Goal: Information Seeking & Learning: Check status

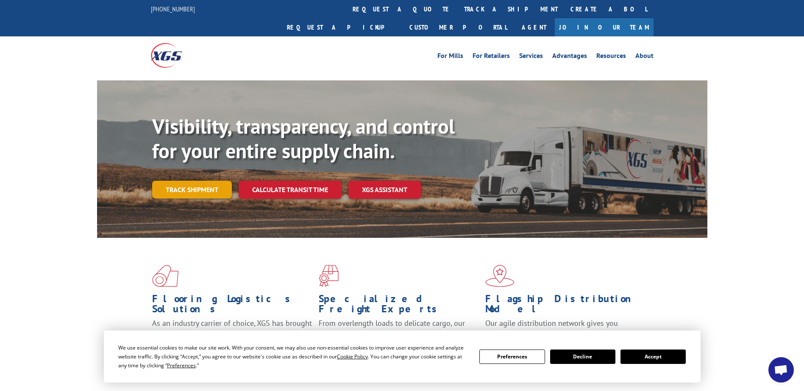
click at [203, 181] on link "Track shipment" at bounding box center [192, 190] width 80 height 18
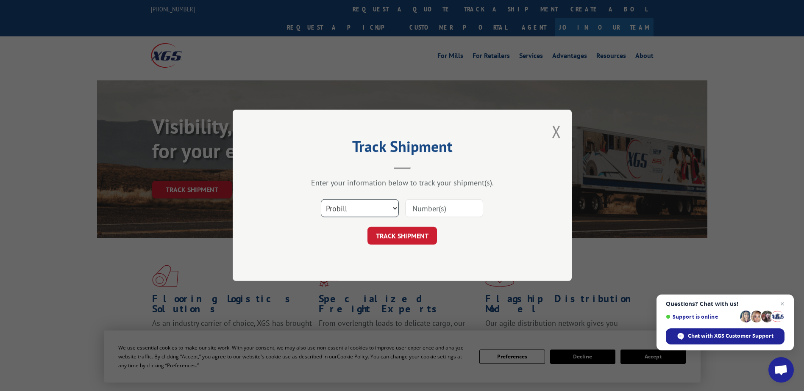
click at [391, 208] on select "Select category... Probill BOL PO" at bounding box center [360, 209] width 78 height 18
click at [321, 200] on select "Select category... Probill BOL PO" at bounding box center [360, 209] width 78 height 18
click at [439, 208] on input at bounding box center [444, 209] width 78 height 18
type input "531118296"
click at [393, 234] on button "TRACK SHIPMENT" at bounding box center [401, 236] width 69 height 18
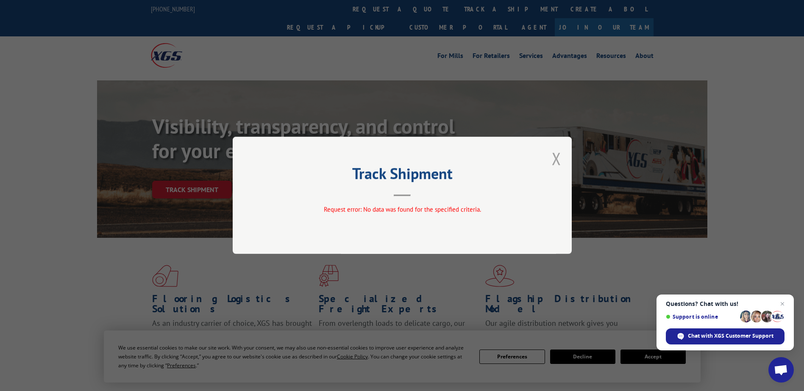
click at [560, 156] on button "Close modal" at bounding box center [556, 158] width 9 height 22
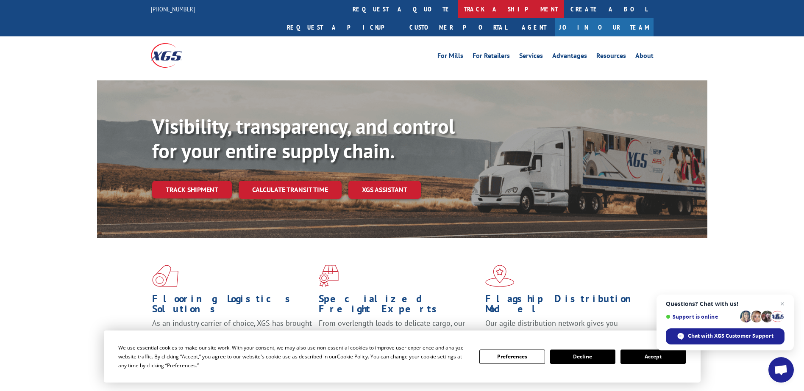
click at [457, 11] on link "track a shipment" at bounding box center [510, 9] width 106 height 18
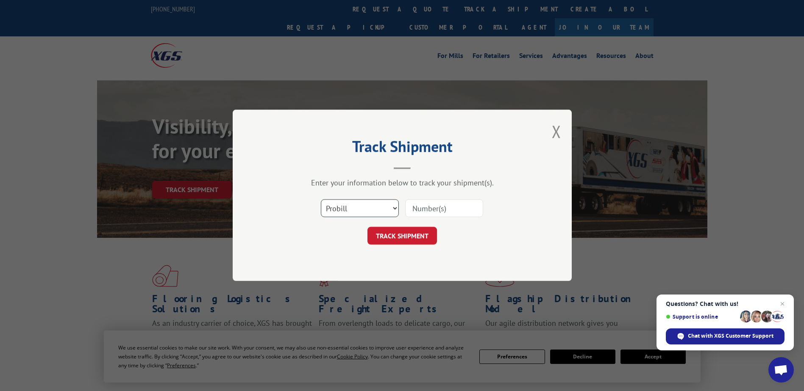
click at [394, 209] on select "Select category... Probill BOL PO" at bounding box center [360, 209] width 78 height 18
select select "bol"
click at [321, 200] on select "Select category... Probill BOL PO" at bounding box center [360, 209] width 78 height 18
click at [453, 210] on input at bounding box center [444, 209] width 78 height 18
type input "531118296"
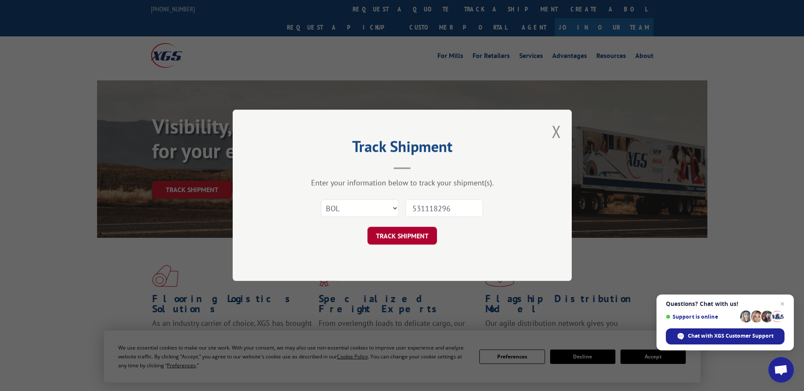
click at [411, 240] on button "TRACK SHIPMENT" at bounding box center [401, 236] width 69 height 18
